Goal: Transaction & Acquisition: Book appointment/travel/reservation

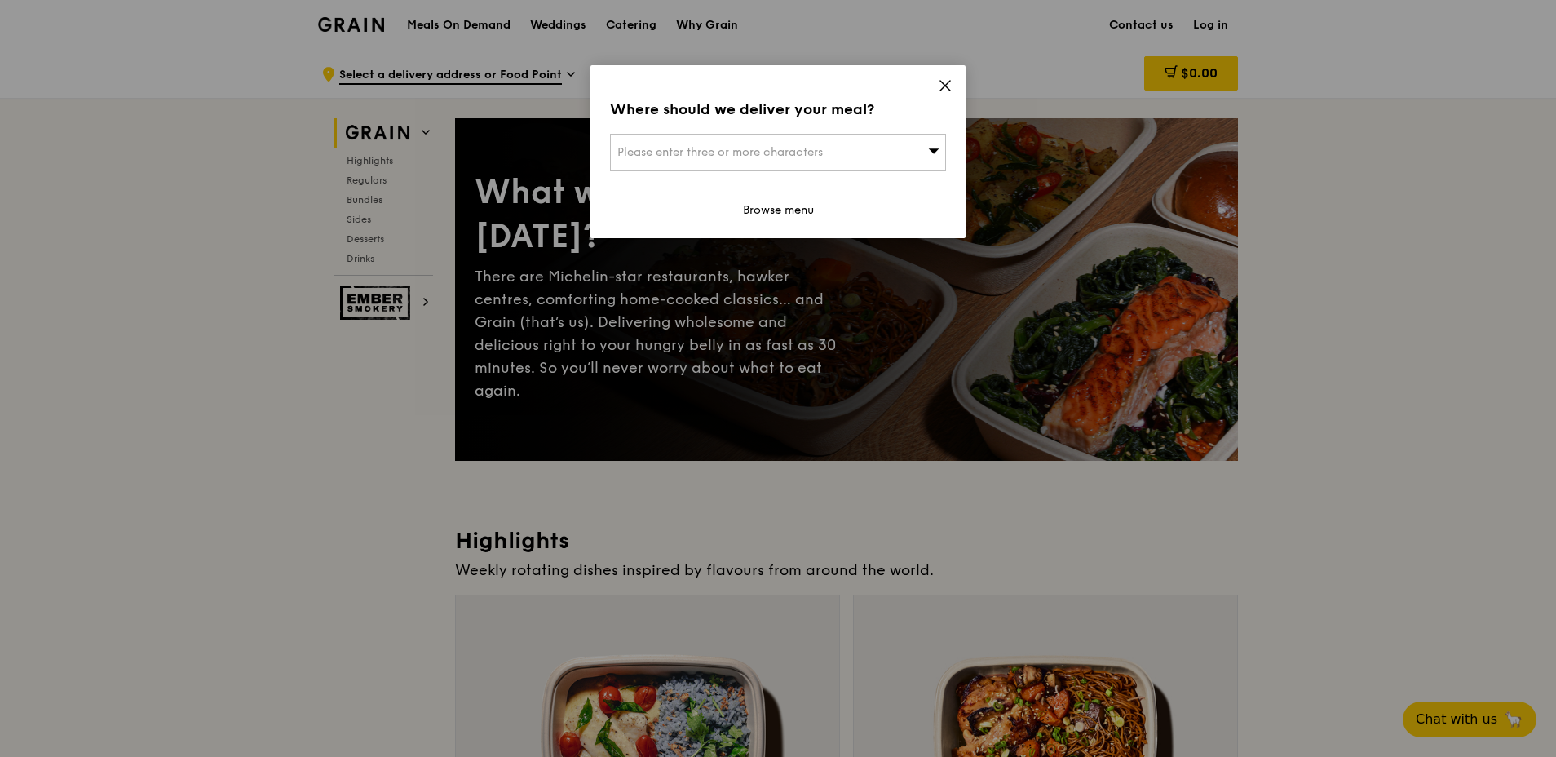
click at [941, 86] on icon at bounding box center [945, 85] width 15 height 15
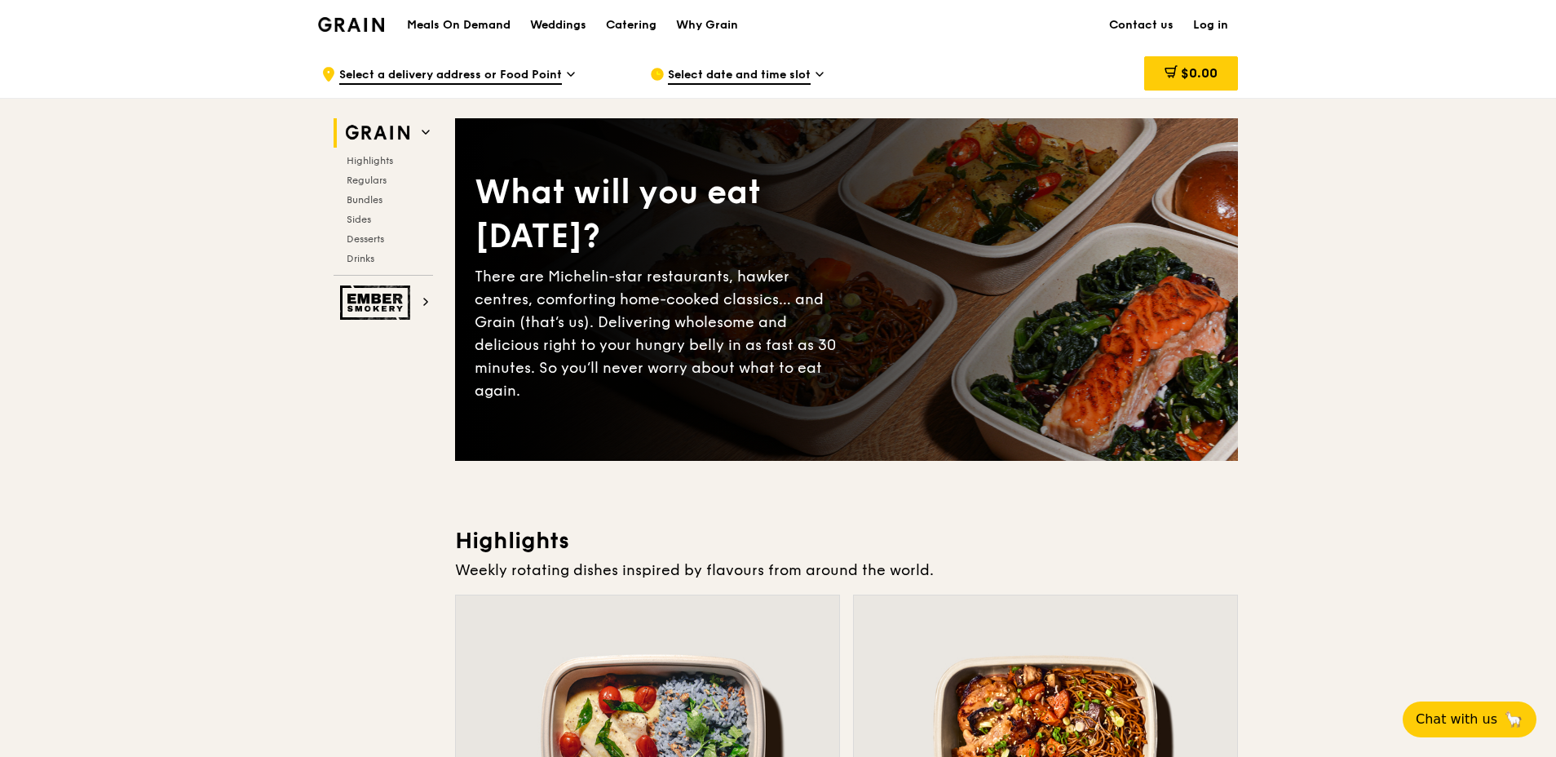
click at [421, 135] on h2 "Grain" at bounding box center [384, 132] width 100 height 29
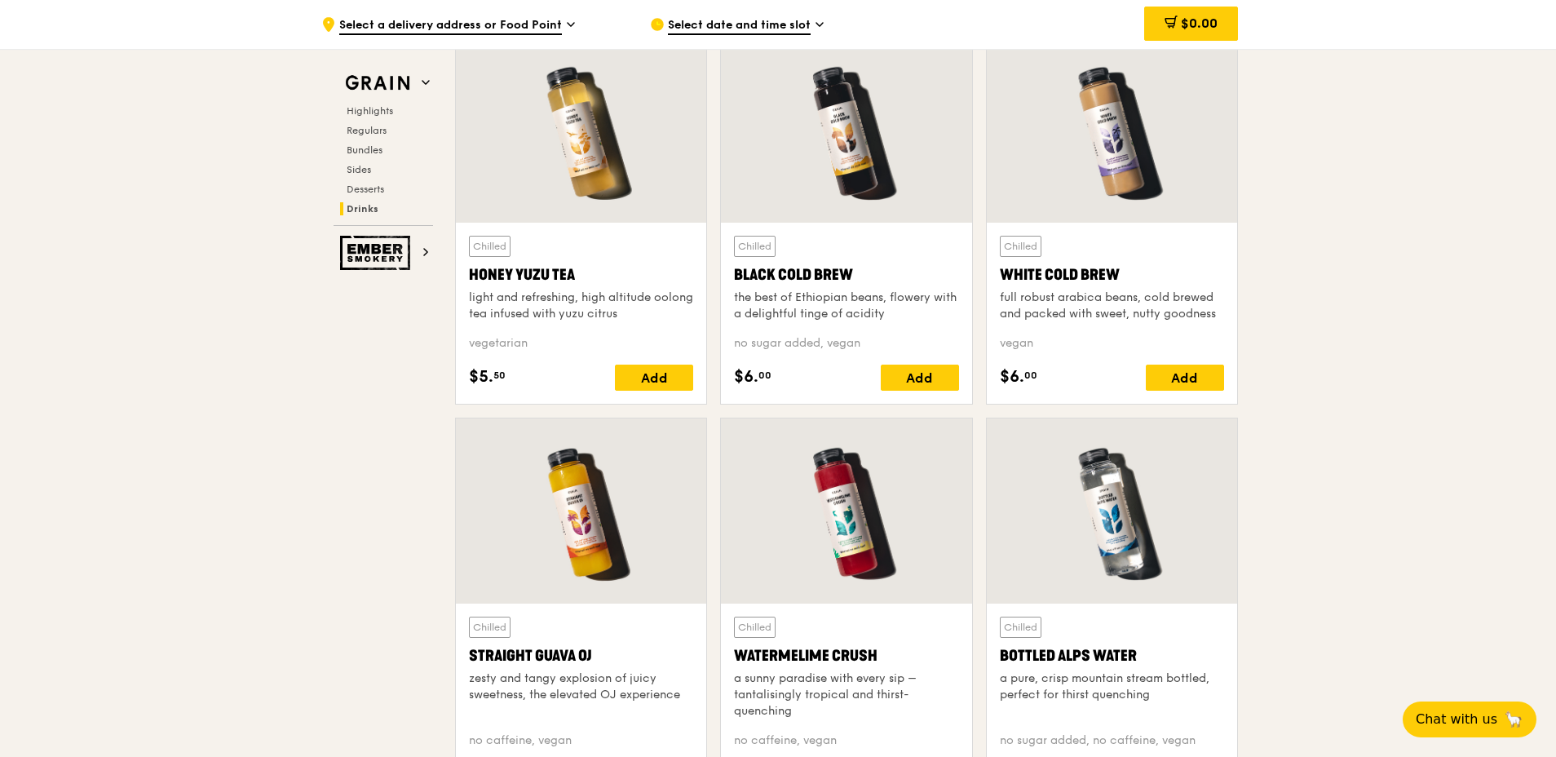
scroll to position [6595, 0]
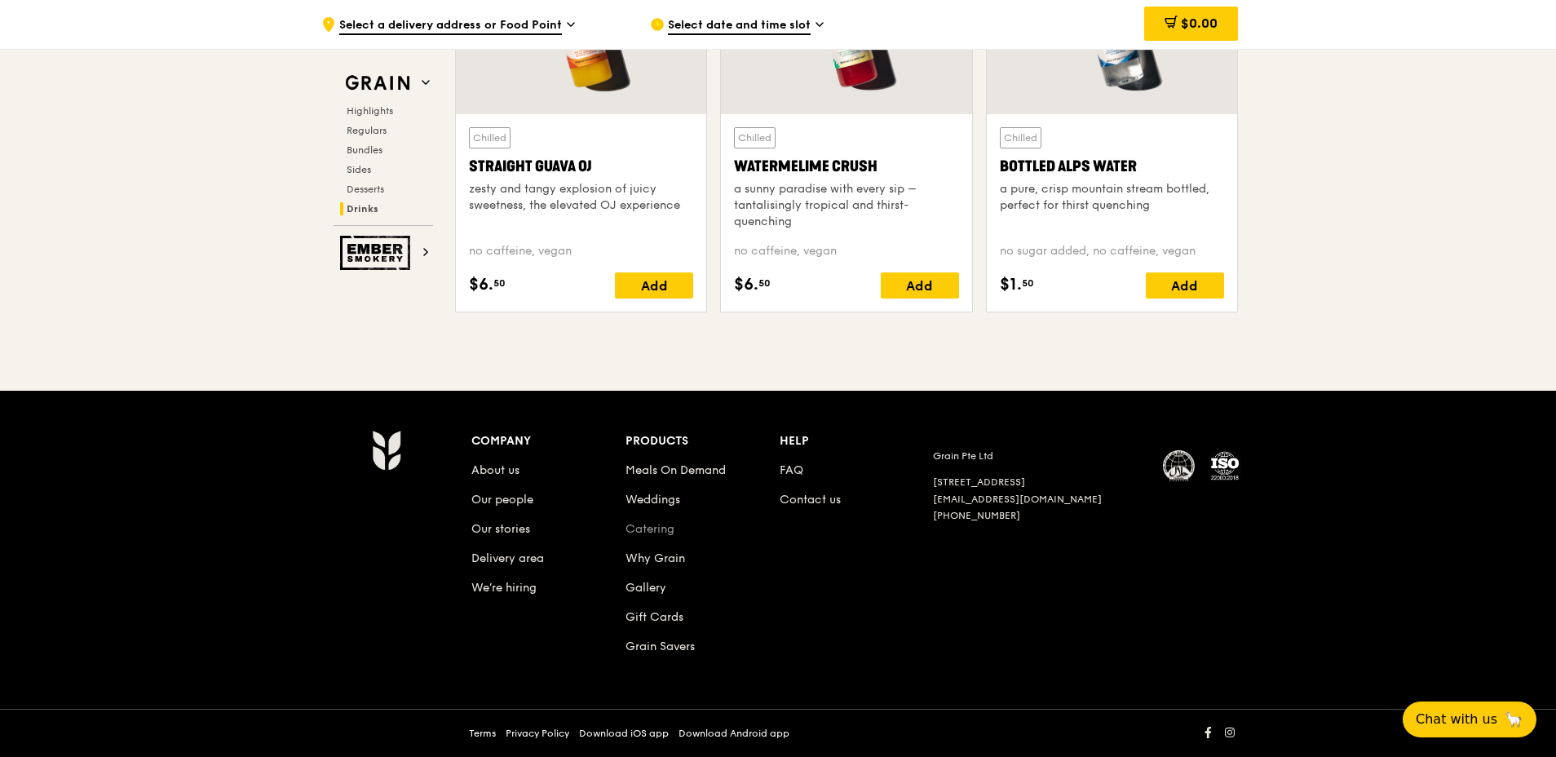
click at [651, 526] on link "Catering" at bounding box center [650, 529] width 49 height 14
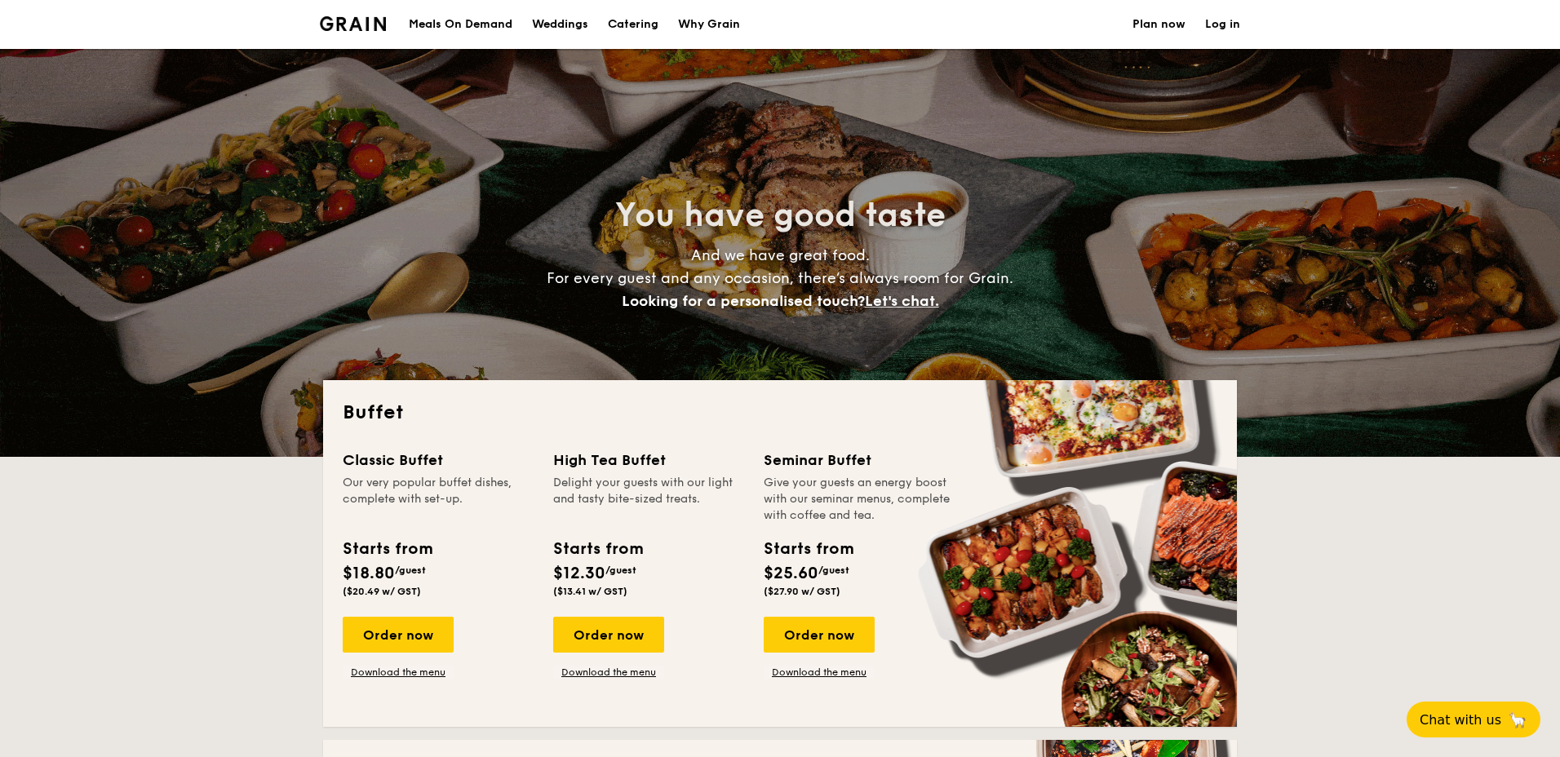
select select
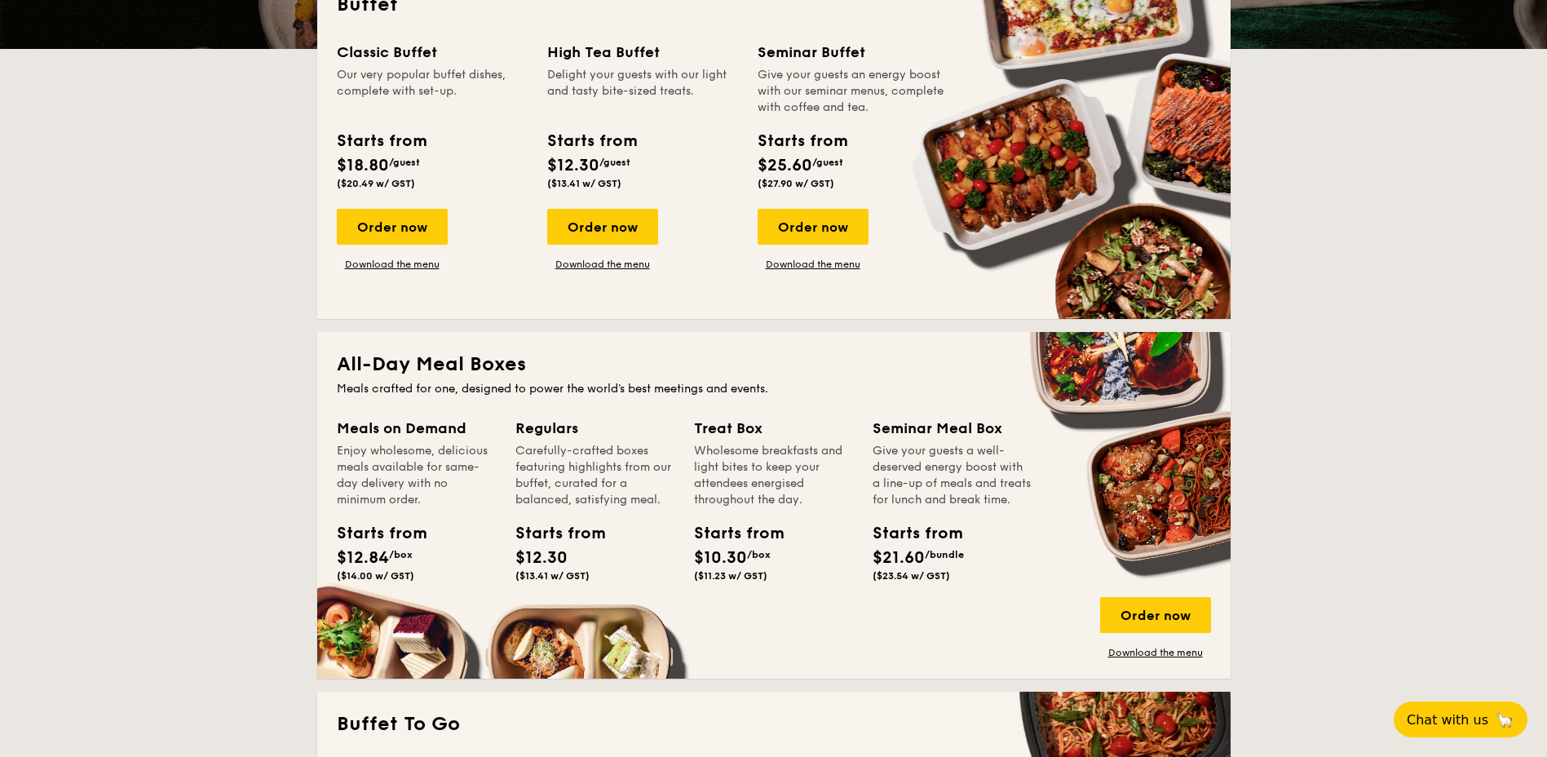
scroll to position [245, 0]
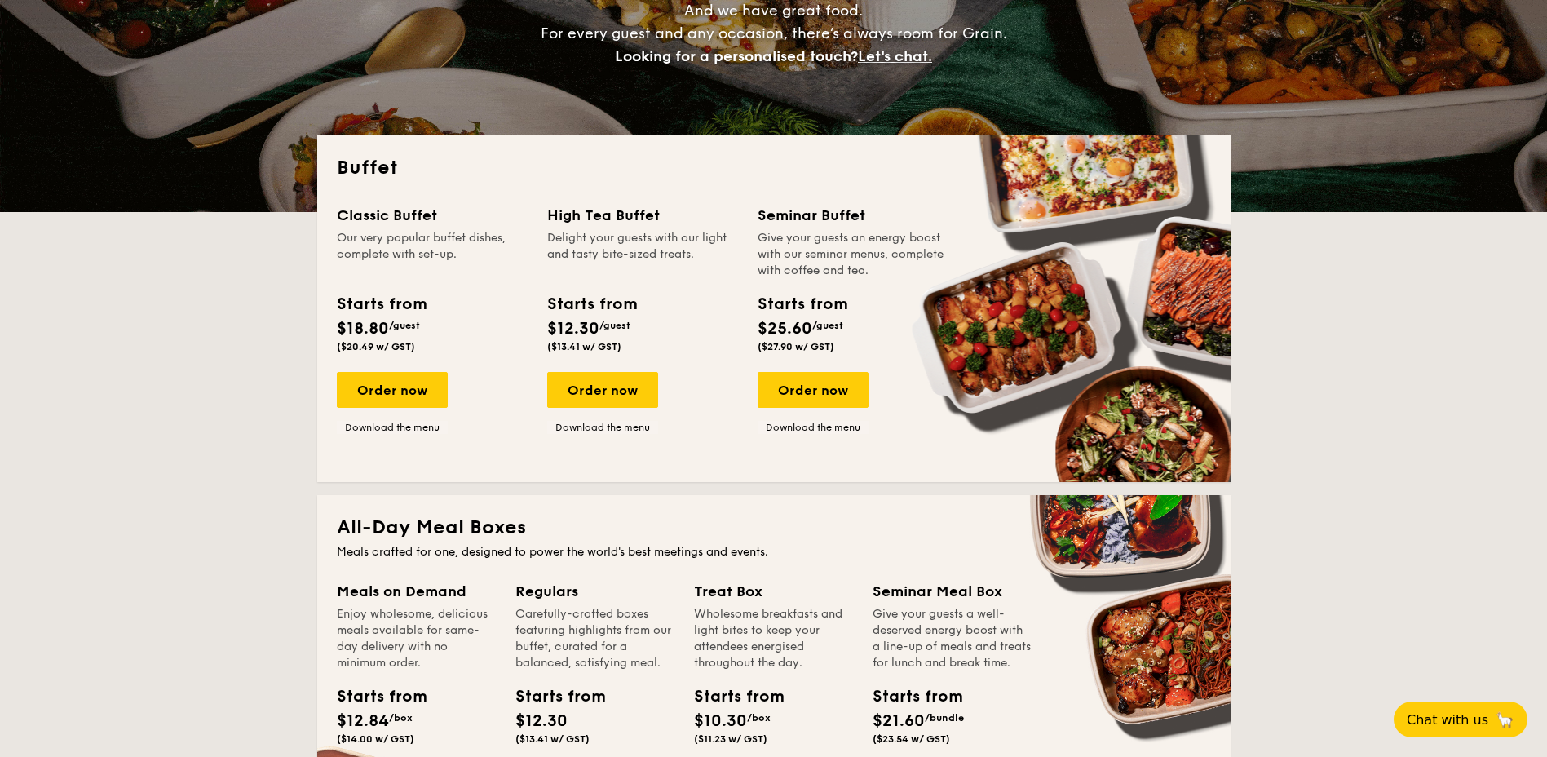
drag, startPoint x: 538, startPoint y: 321, endPoint x: 640, endPoint y: 328, distance: 103.0
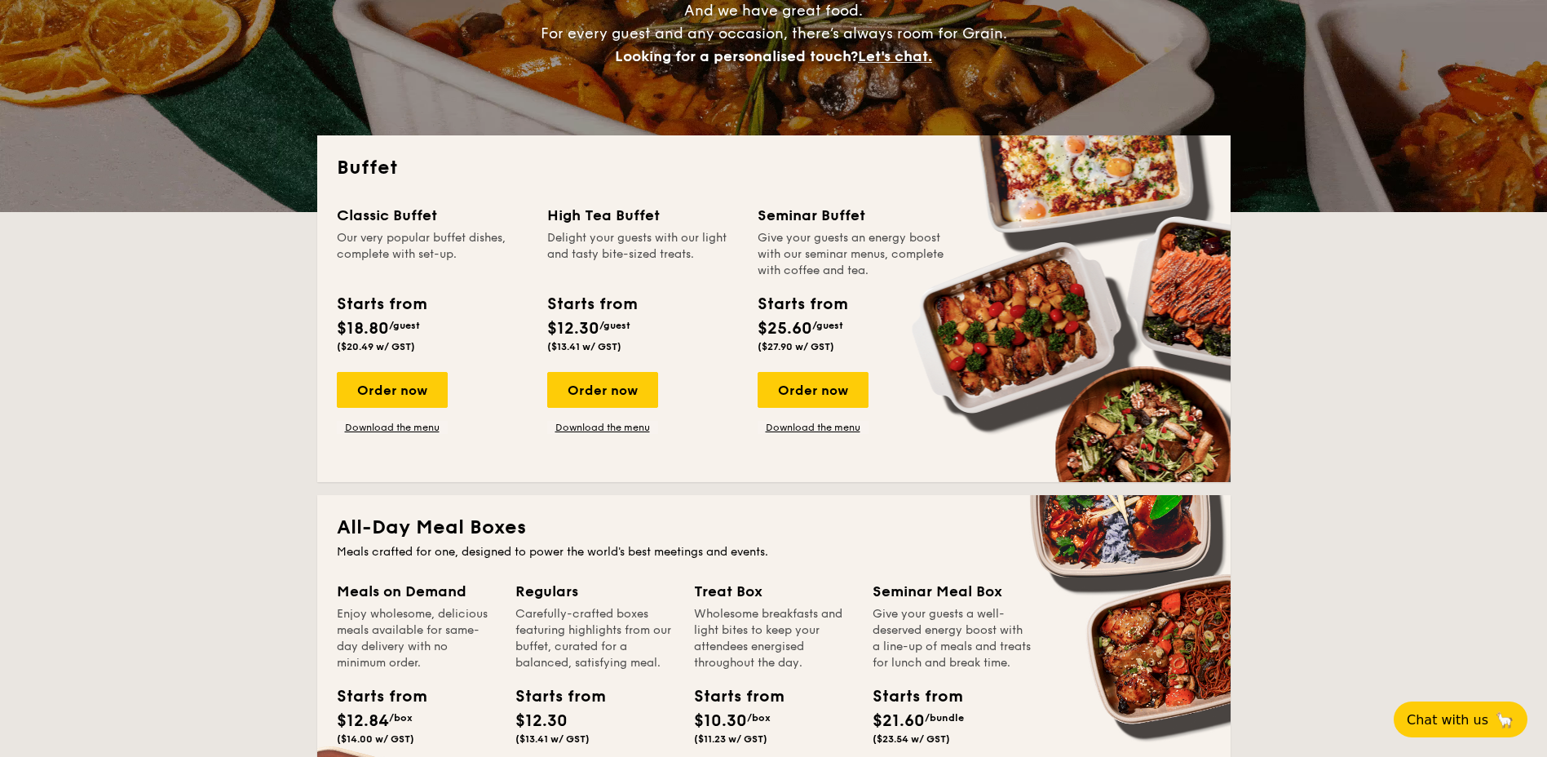
click at [640, 328] on div "Classic Buffet Our very popular buffet dishes, complete with set-up. Starts fro…" at bounding box center [774, 333] width 874 height 259
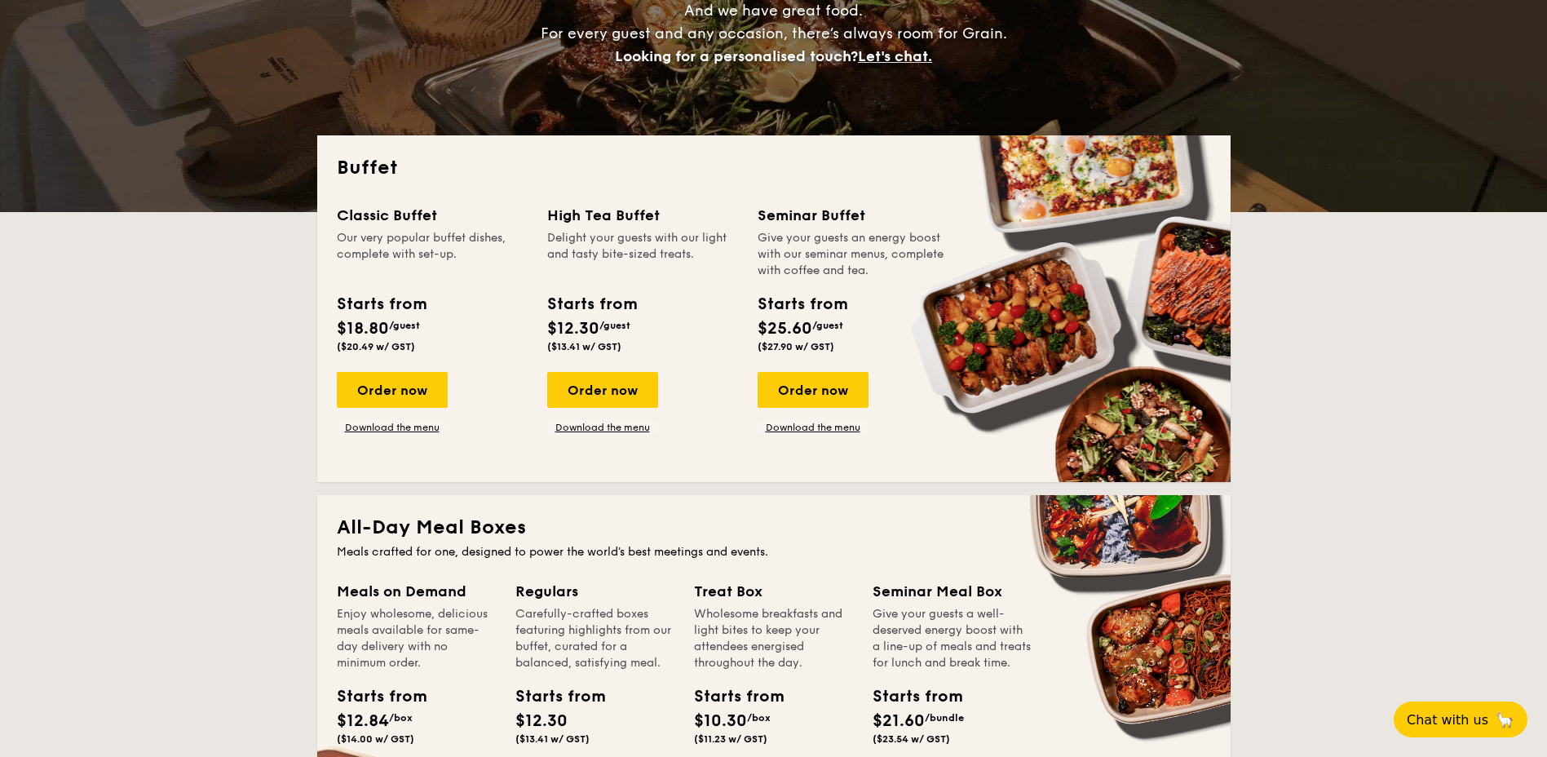
click at [640, 328] on div "Starts from $12.30 /guest ($13.41 w/ GST)" at bounding box center [592, 322] width 102 height 60
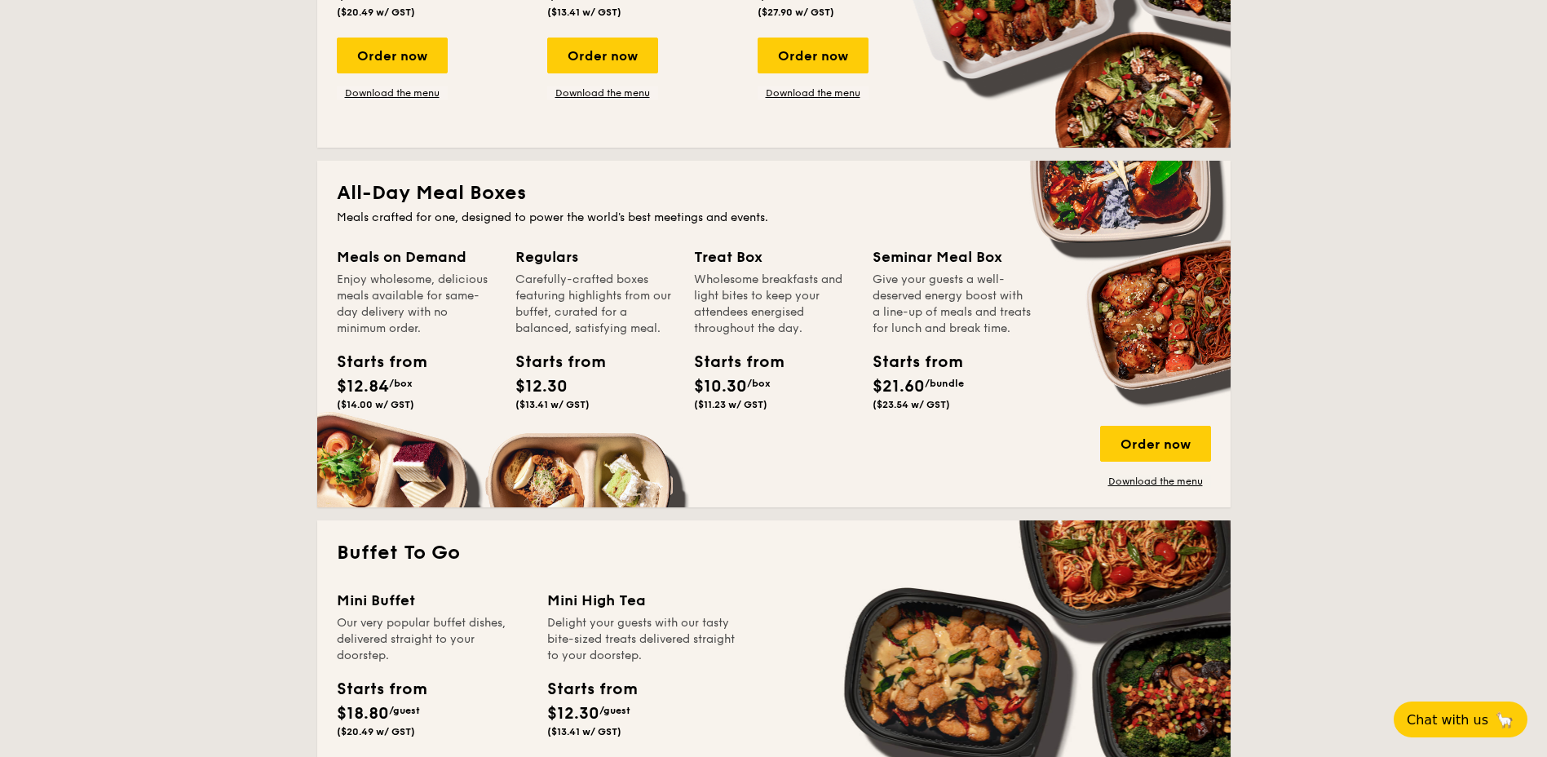
scroll to position [334, 0]
